Goal: Task Accomplishment & Management: Manage account settings

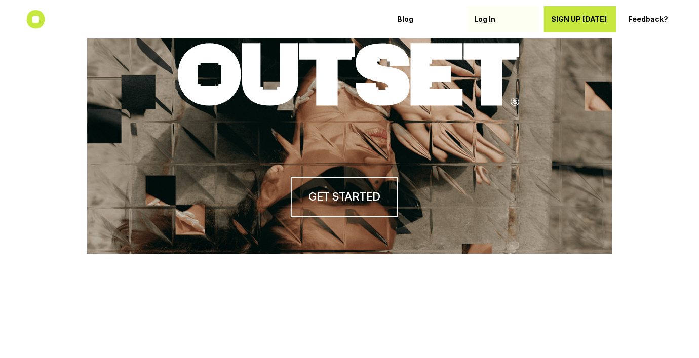
click at [483, 20] on p "Log In" at bounding box center [503, 19] width 58 height 9
click at [489, 22] on p "Log In" at bounding box center [503, 19] width 58 height 9
